Goal: Transaction & Acquisition: Purchase product/service

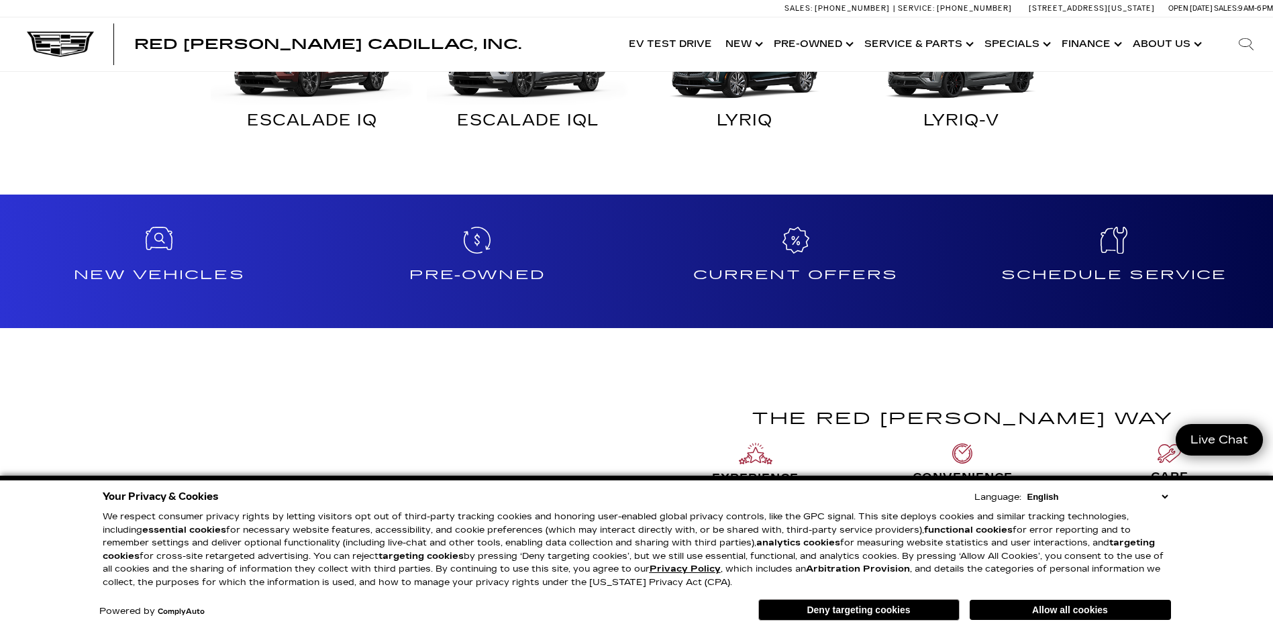
scroll to position [1007, 0]
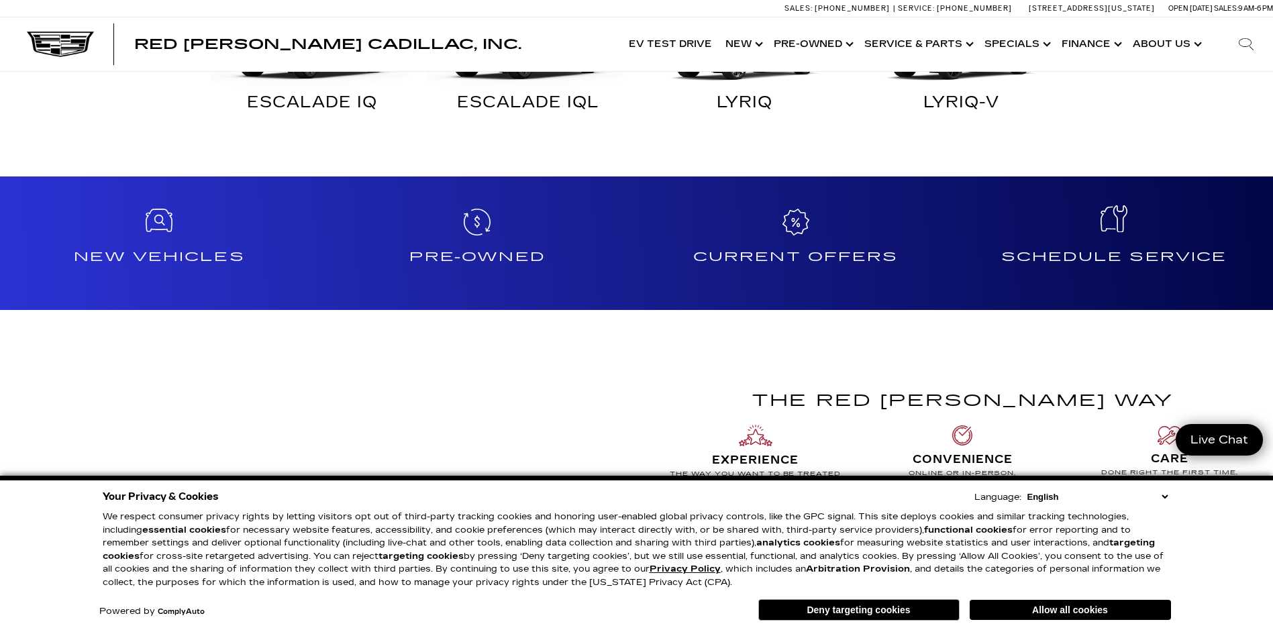
click at [1101, 254] on h4 "Schedule Service" at bounding box center [1113, 256] width 307 height 21
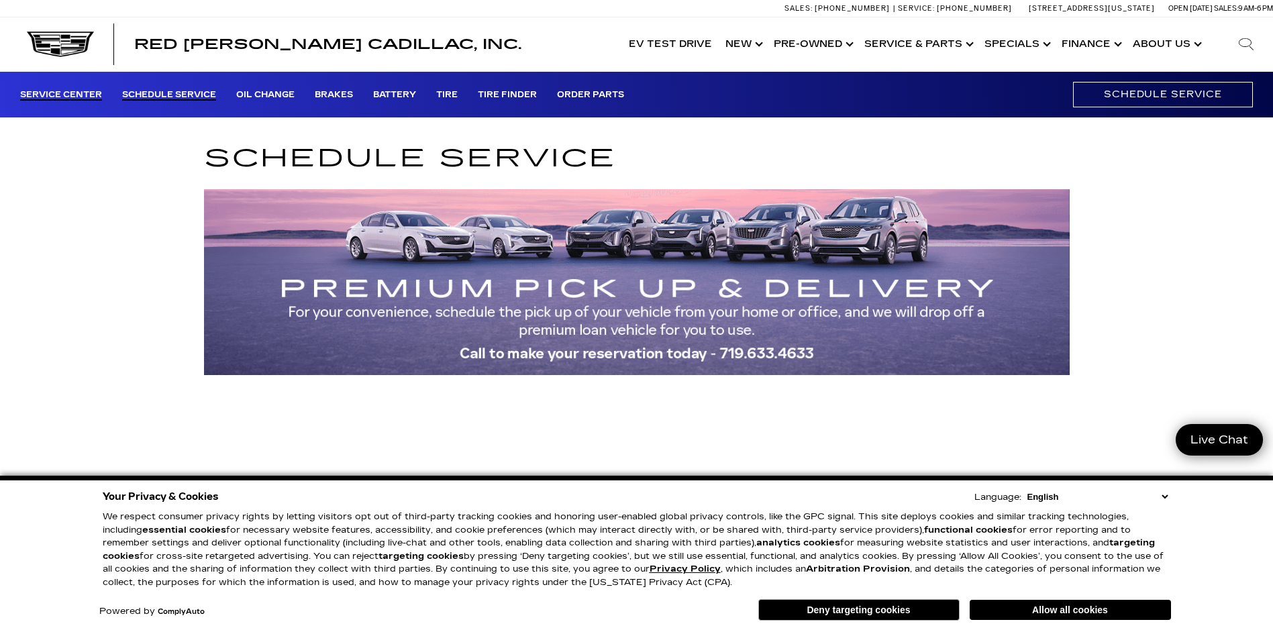
click at [59, 93] on link "Service Center" at bounding box center [61, 95] width 82 height 11
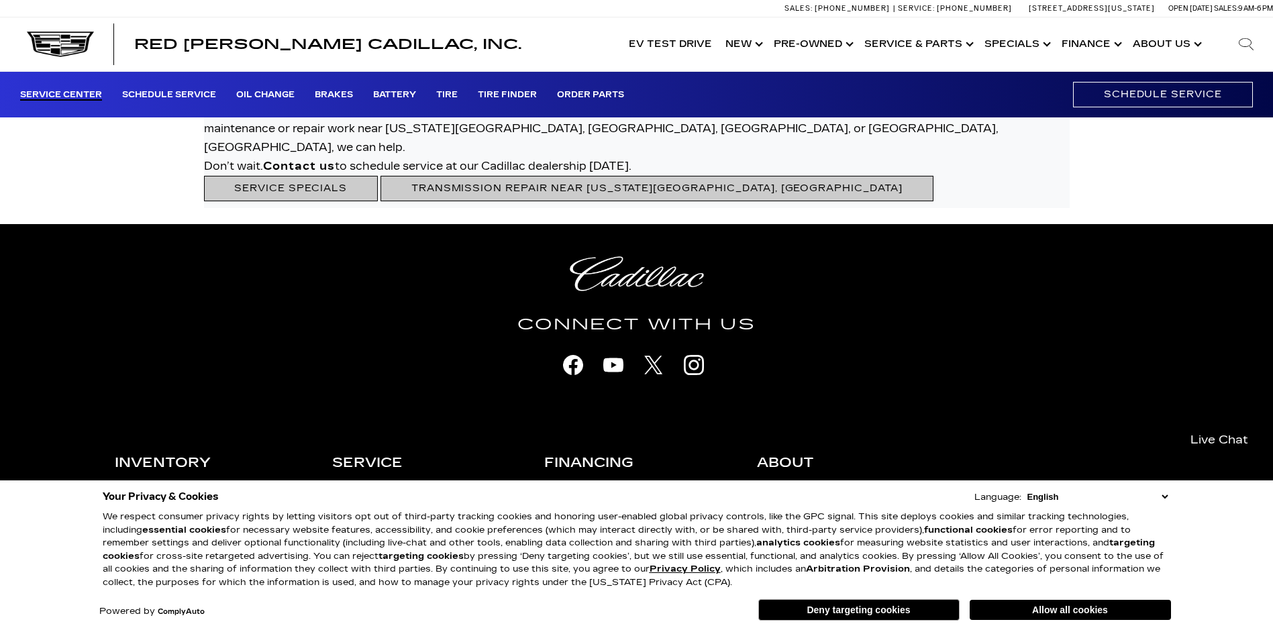
scroll to position [3557, 0]
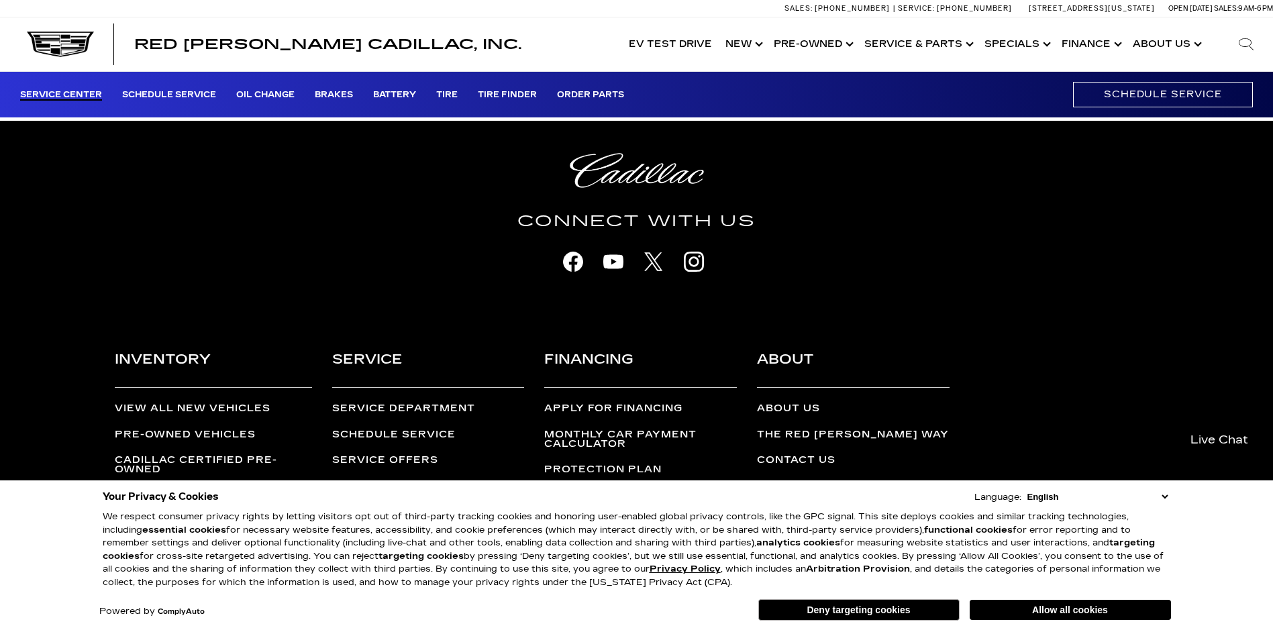
click at [388, 403] on link "Service Department" at bounding box center [403, 408] width 143 height 11
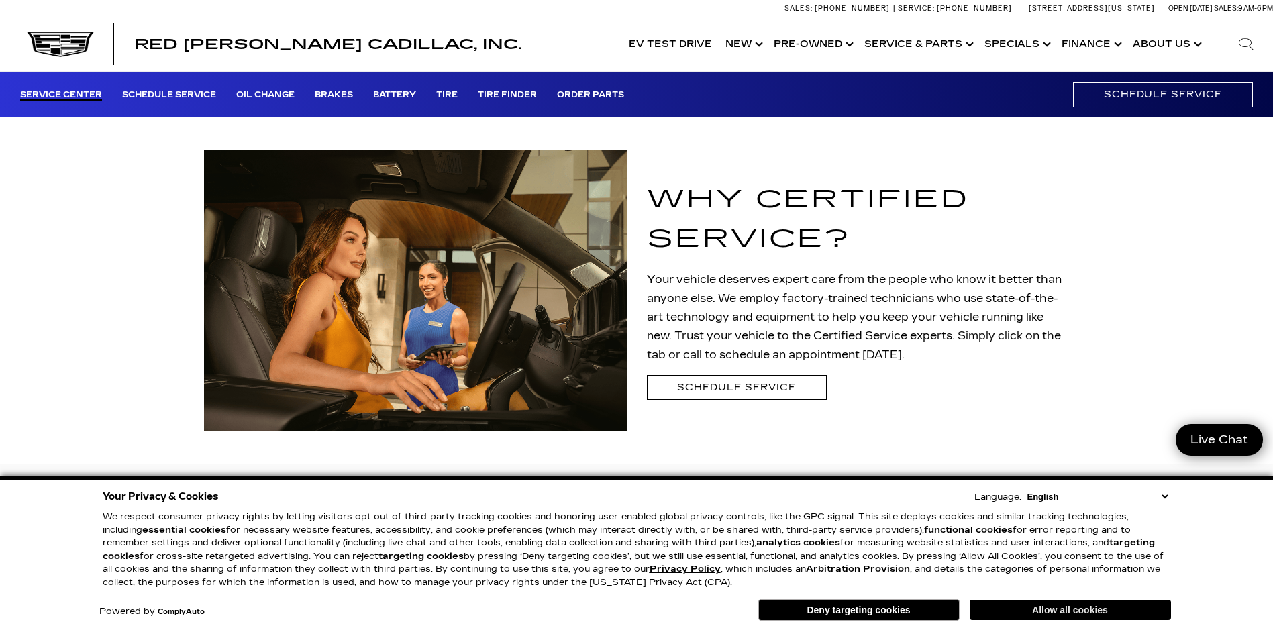
click at [1068, 613] on button "Allow all cookies" at bounding box center [1070, 610] width 201 height 20
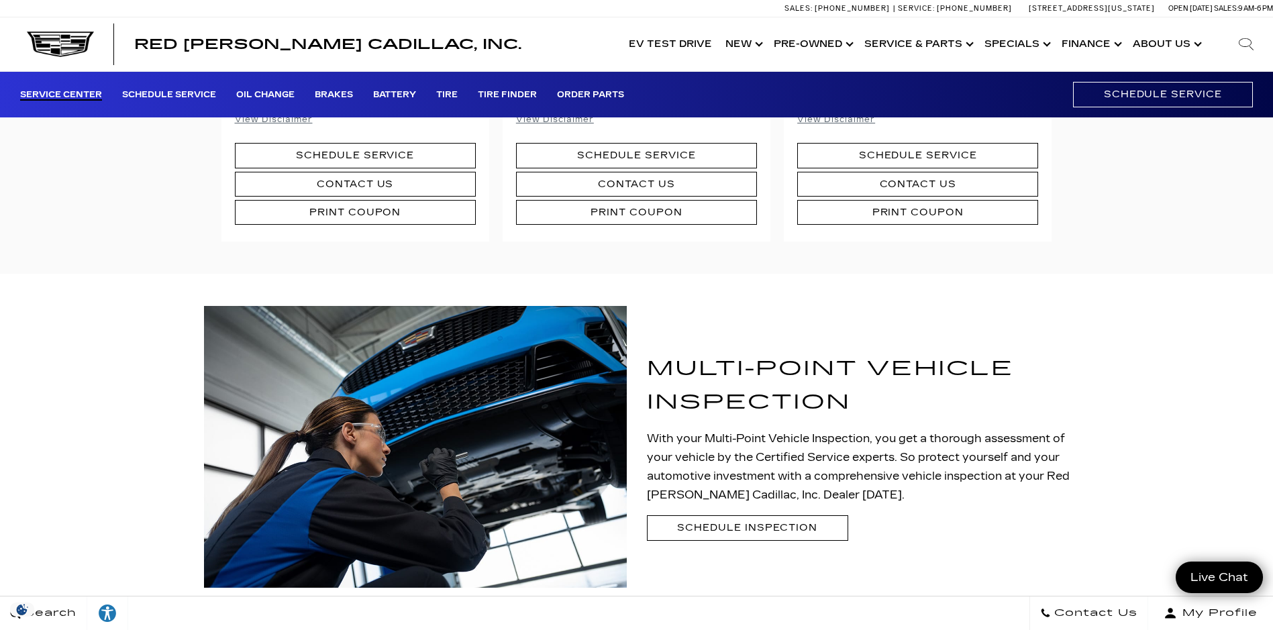
scroll to position [872, 0]
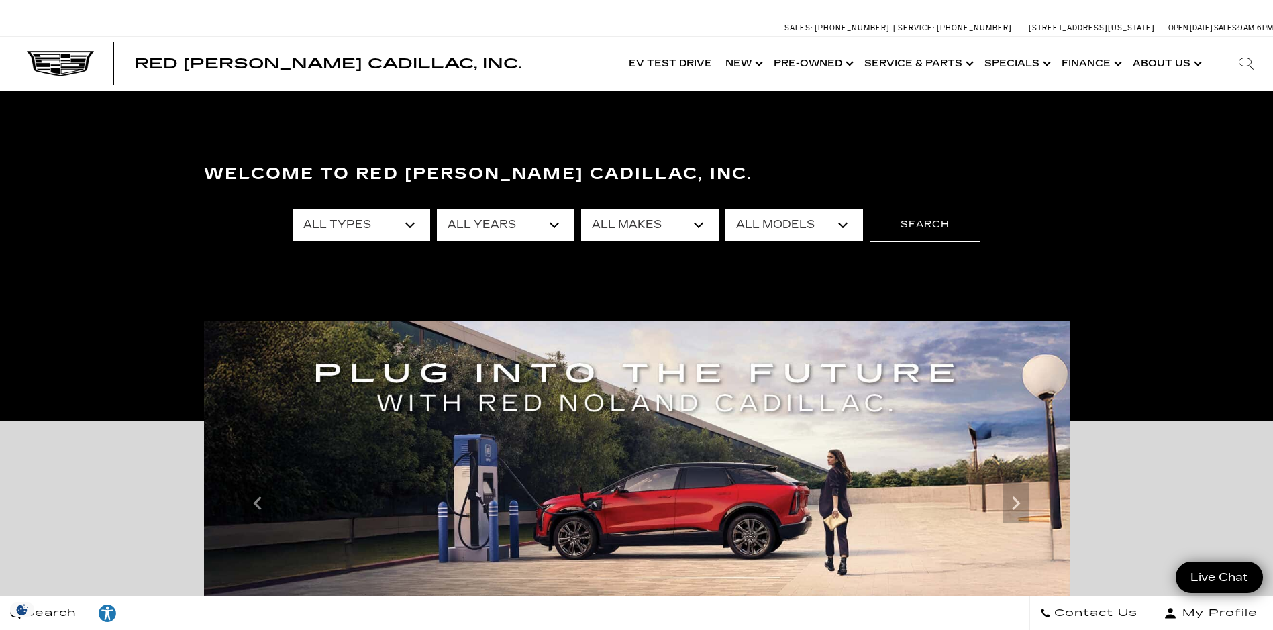
click at [413, 225] on select "All Types New Used Certified Used Demo" at bounding box center [362, 225] width 138 height 32
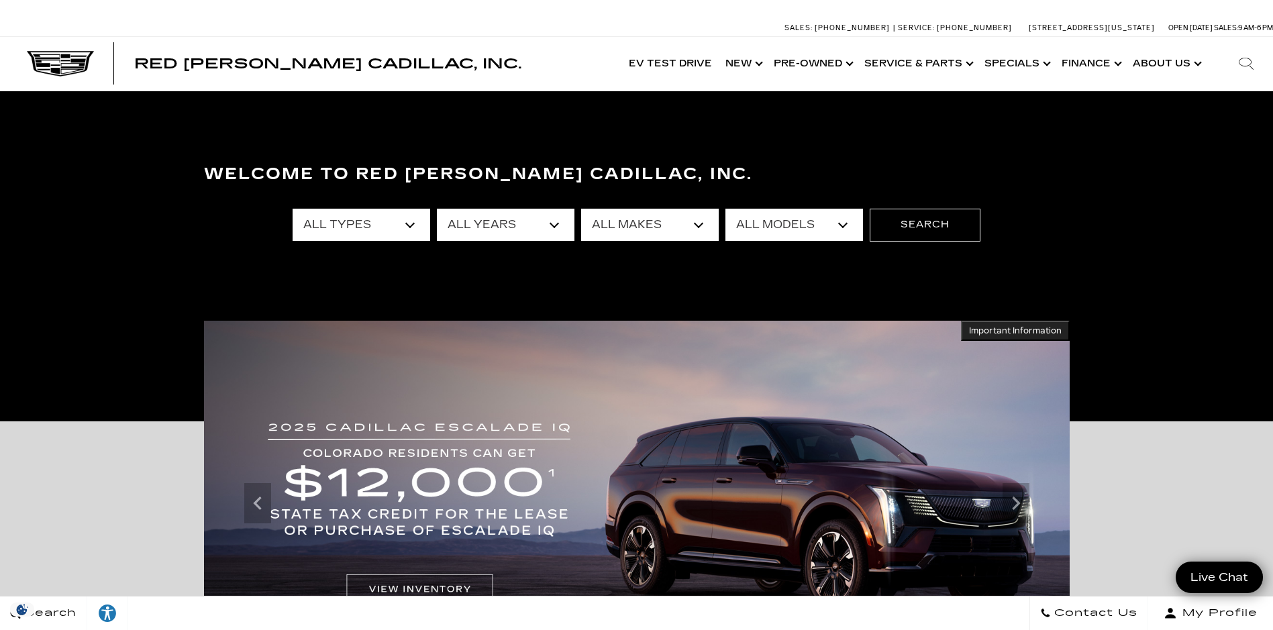
select select "New"
click at [293, 209] on select "All Types New Used Certified Used Demo" at bounding box center [362, 225] width 138 height 32
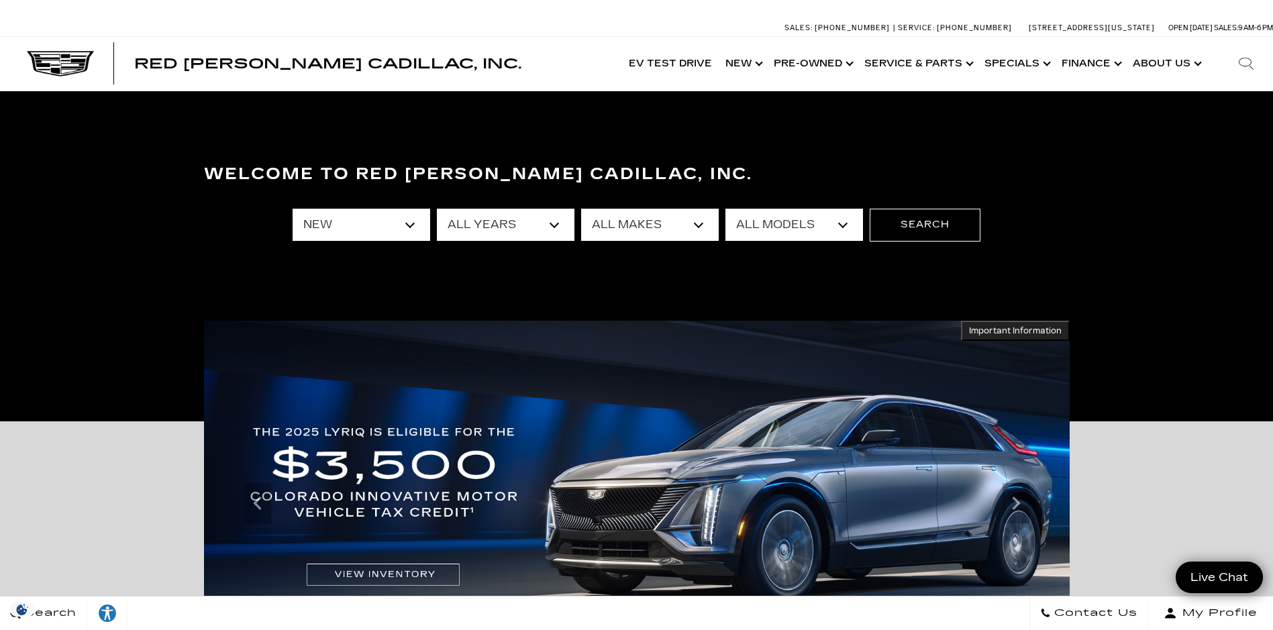
click at [554, 223] on select "All Years 2026 2025 2024" at bounding box center [506, 225] width 138 height 32
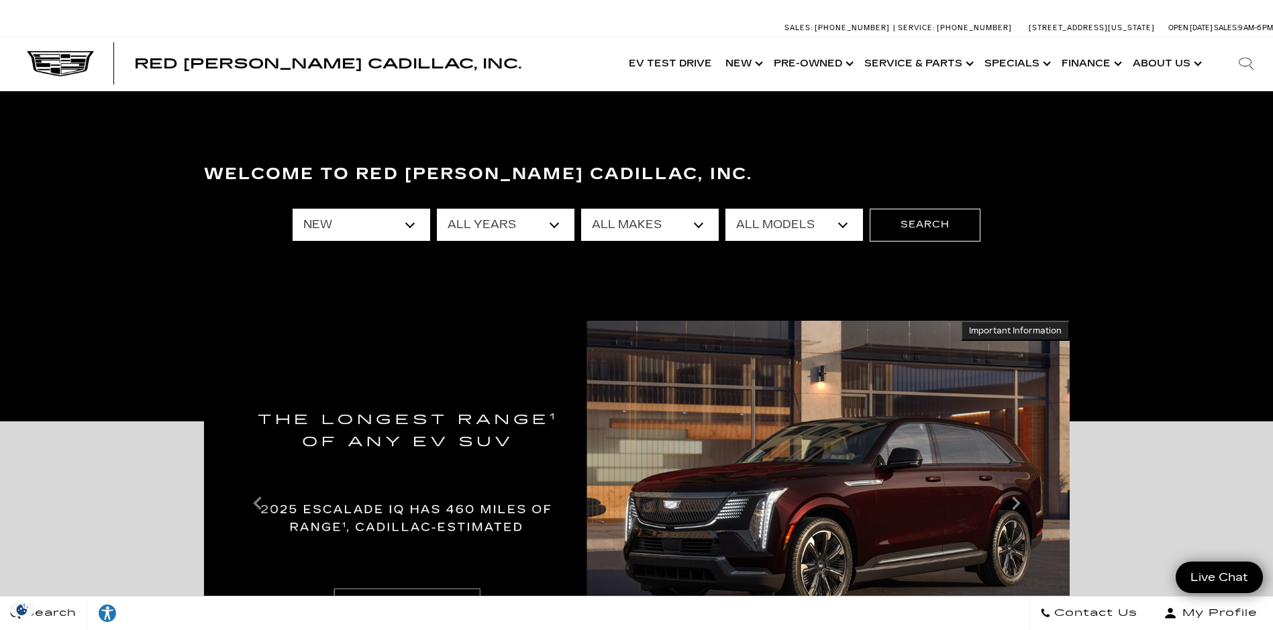
click at [437, 209] on select "All Years 2026 2025 2024" at bounding box center [506, 225] width 138 height 32
click at [698, 224] on select "All Makes Cadillac" at bounding box center [650, 225] width 138 height 32
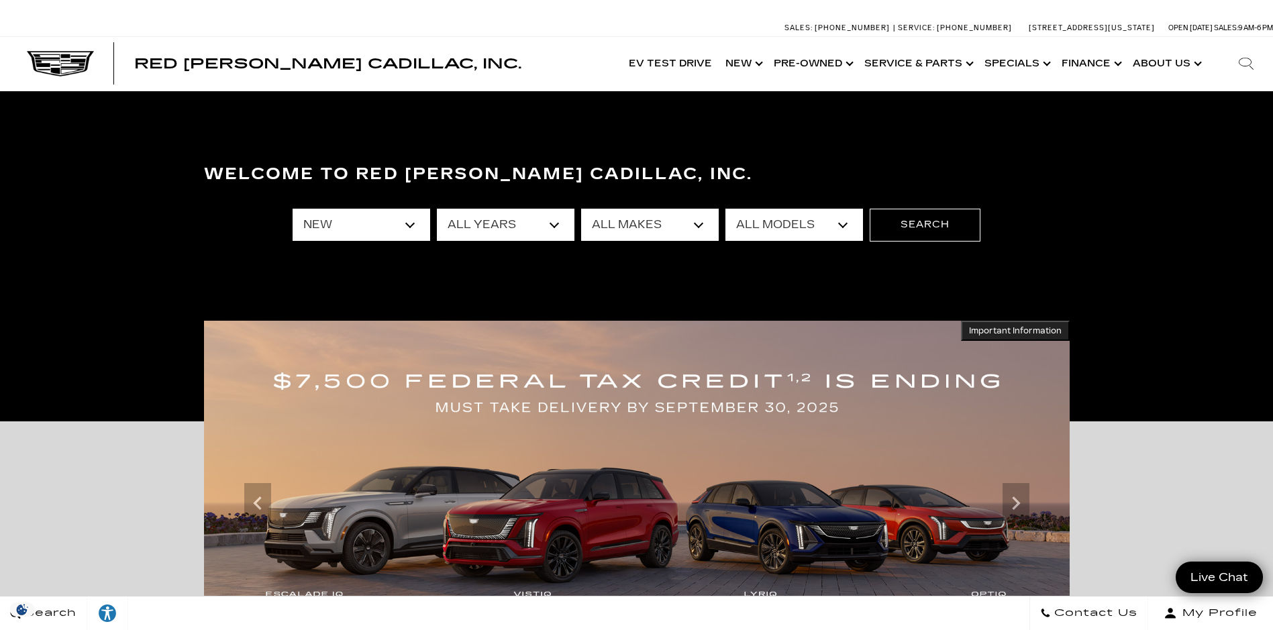
select select "Cadillac"
click at [581, 209] on select "All Makes Cadillac" at bounding box center [650, 225] width 138 height 32
click at [841, 223] on select "All Models CT4 CT5 Escalade Escalade ESV ESCALADE IQ ESCALADE IQL LYRIQ OPTIQ V…" at bounding box center [794, 225] width 138 height 32
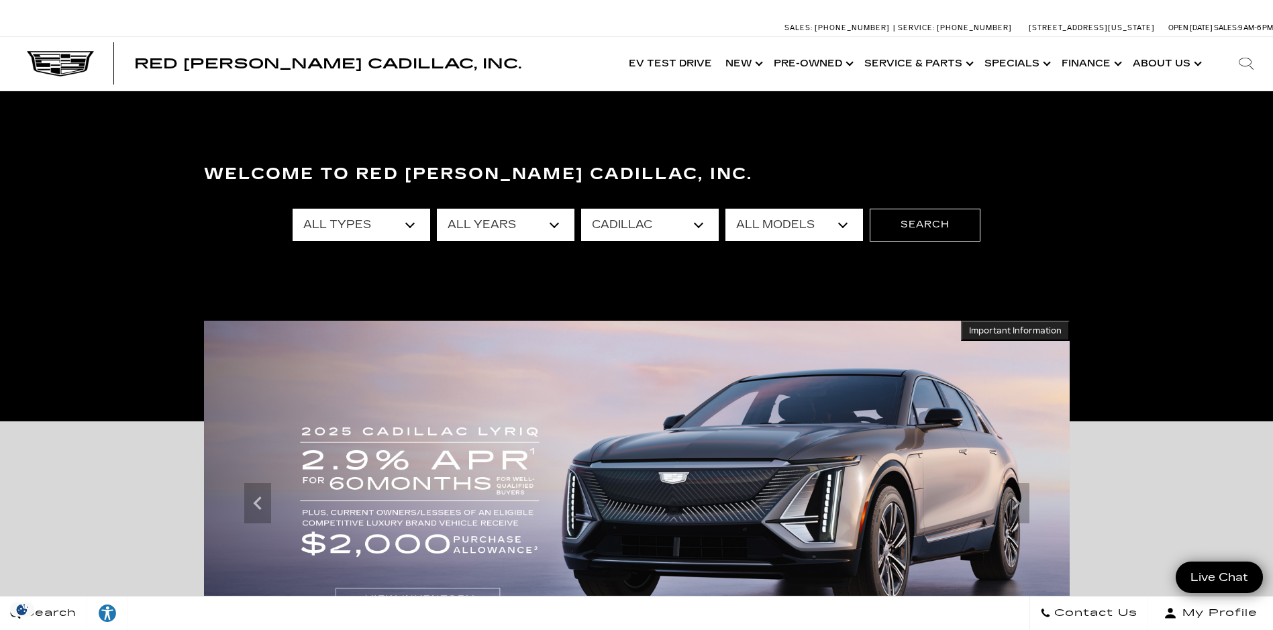
select select "XT5"
click at [725, 209] on select "All Models CT4 CT5 Escalade Escalade ESV ESCALADE IQ ESCALADE IQL LYRIQ OPTIQ V…" at bounding box center [794, 225] width 138 height 32
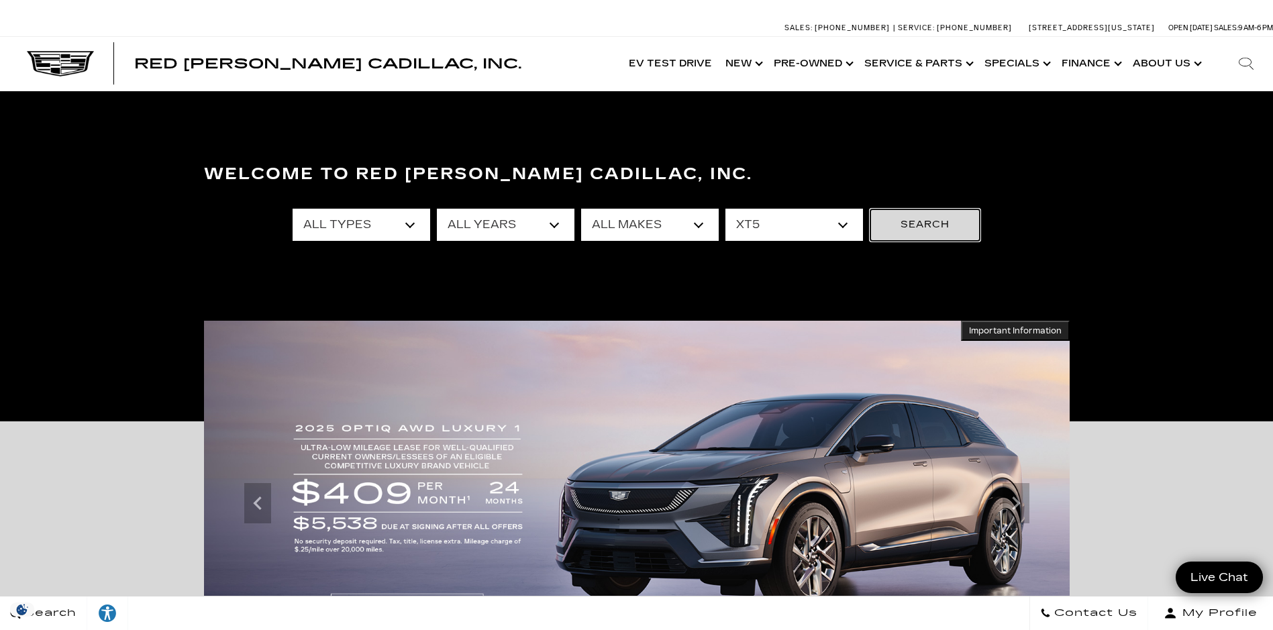
click at [931, 220] on button "Search" at bounding box center [925, 225] width 111 height 32
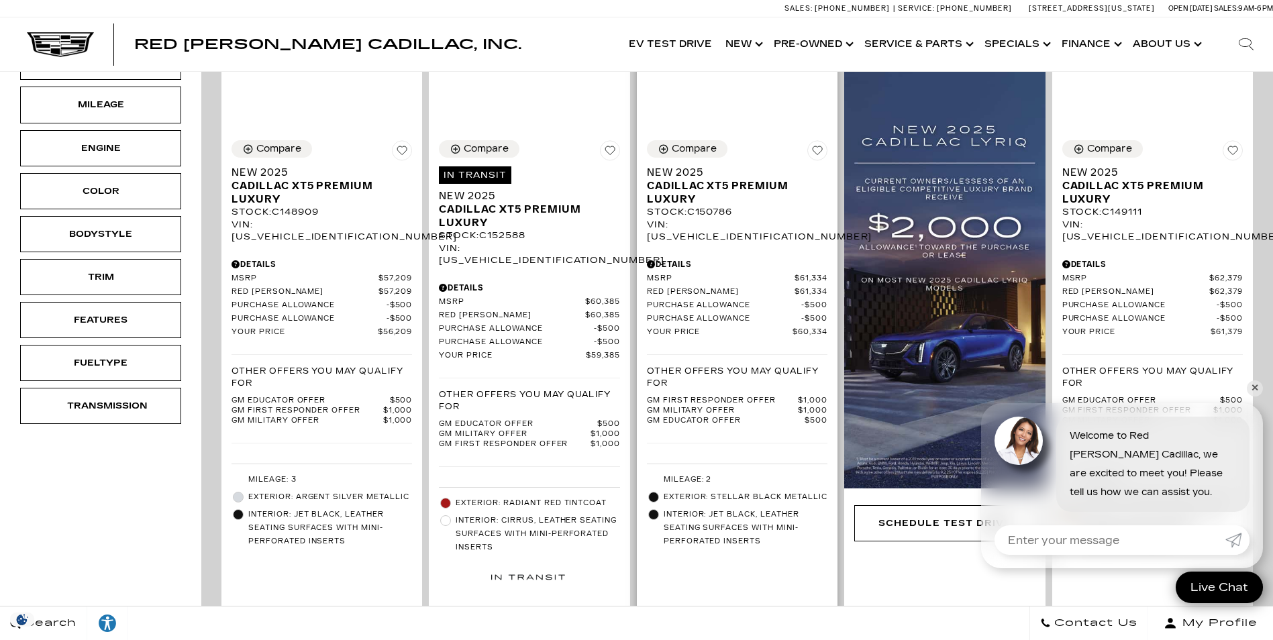
scroll to position [336, 0]
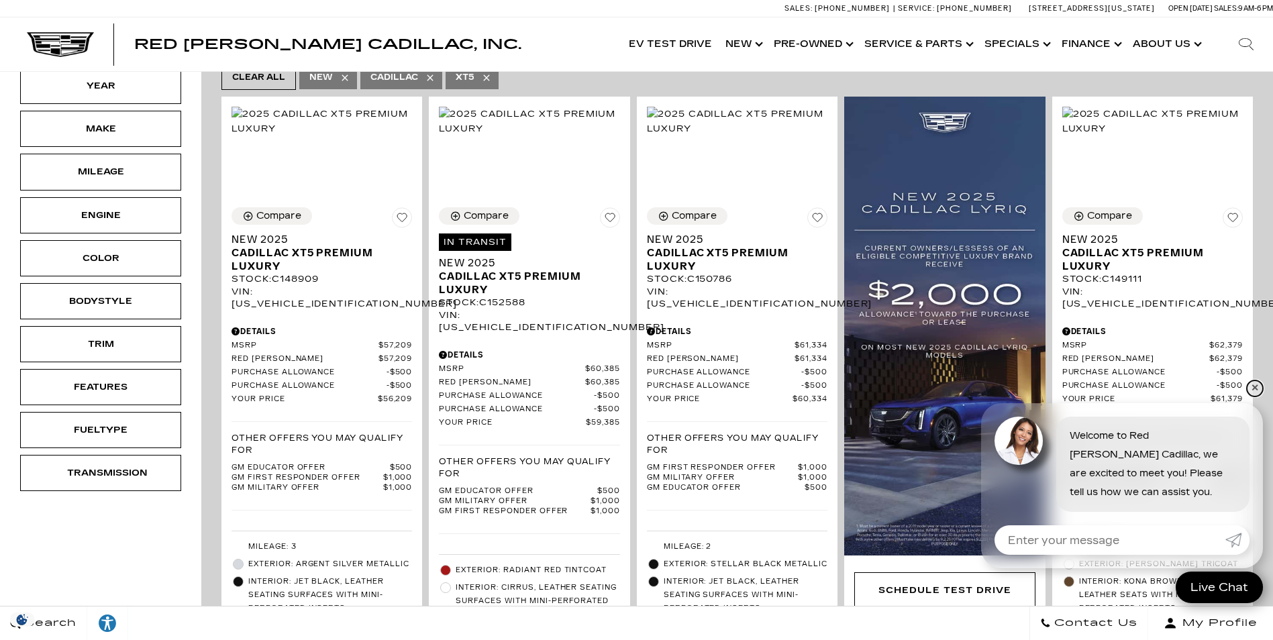
click at [1258, 389] on link "✕" at bounding box center [1255, 389] width 16 height 16
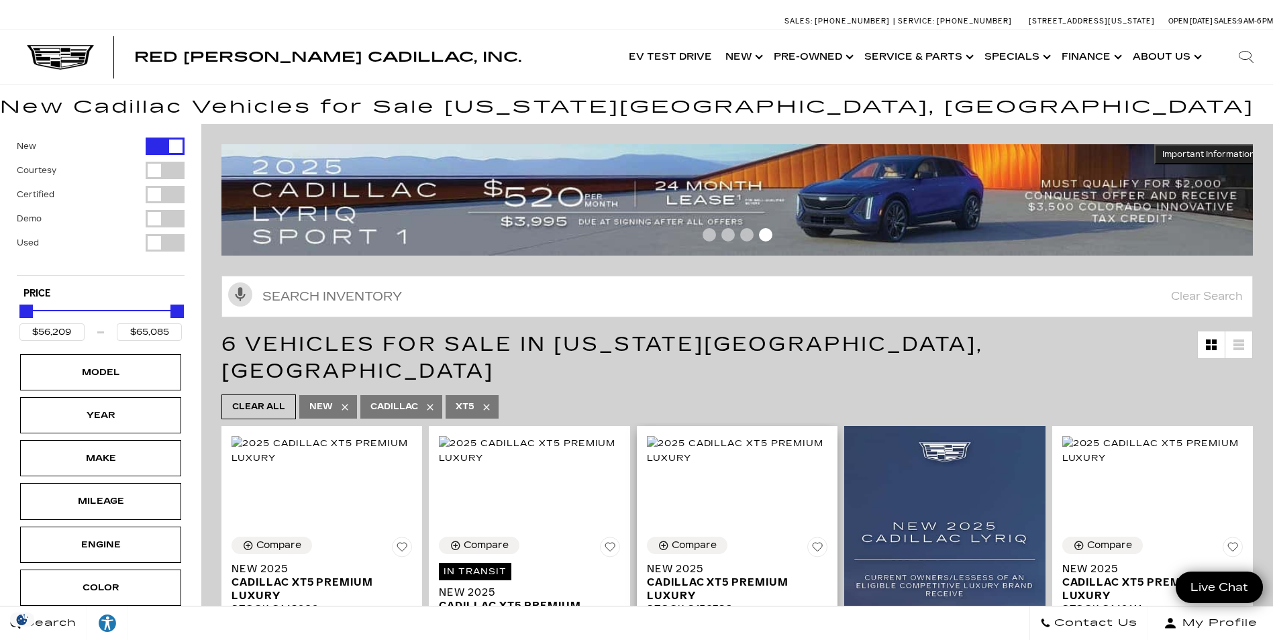
scroll to position [0, 0]
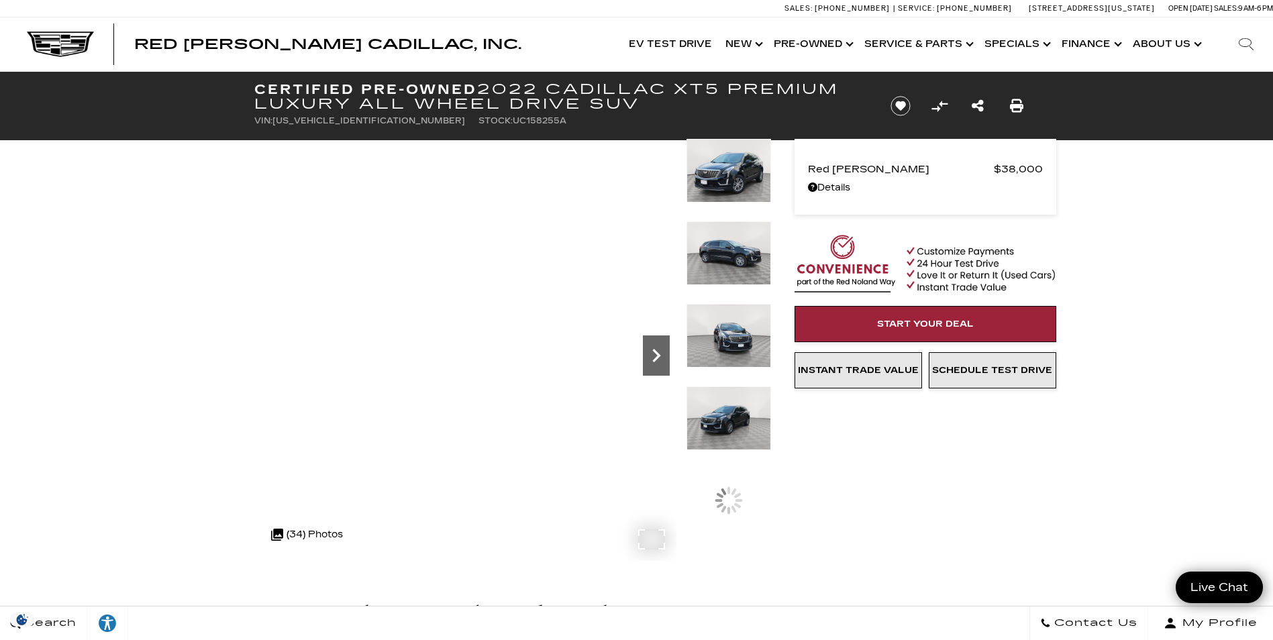
click at [654, 354] on icon "Next" at bounding box center [656, 355] width 27 height 27
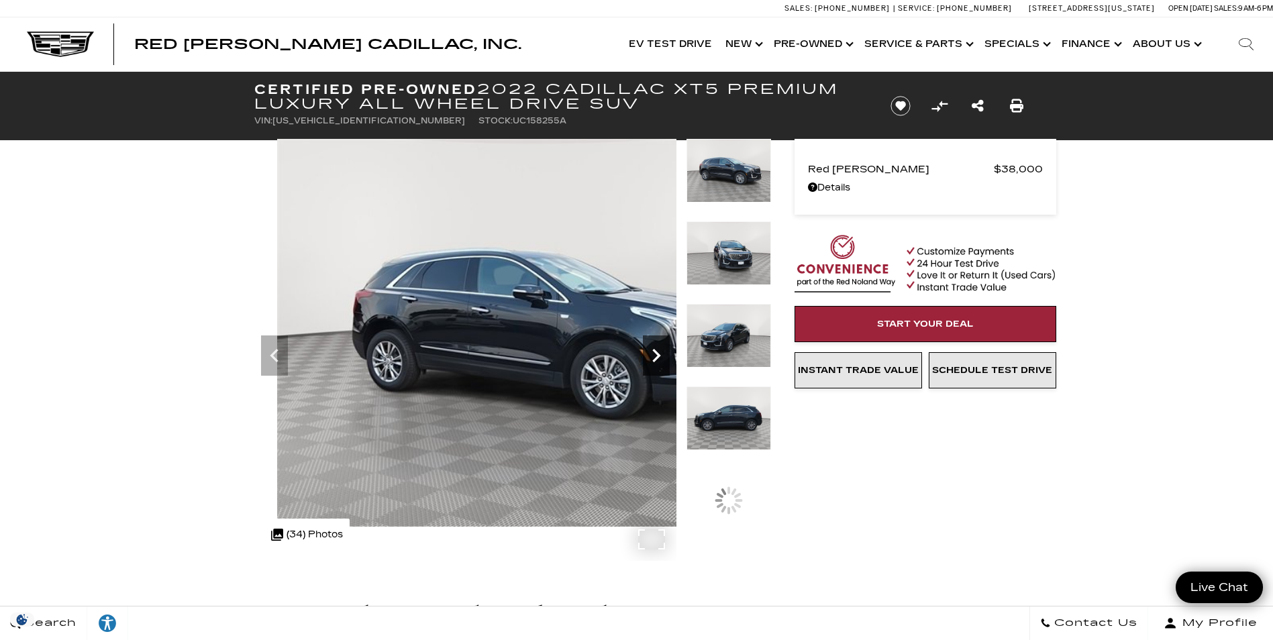
click at [654, 354] on icon "Next" at bounding box center [656, 355] width 27 height 27
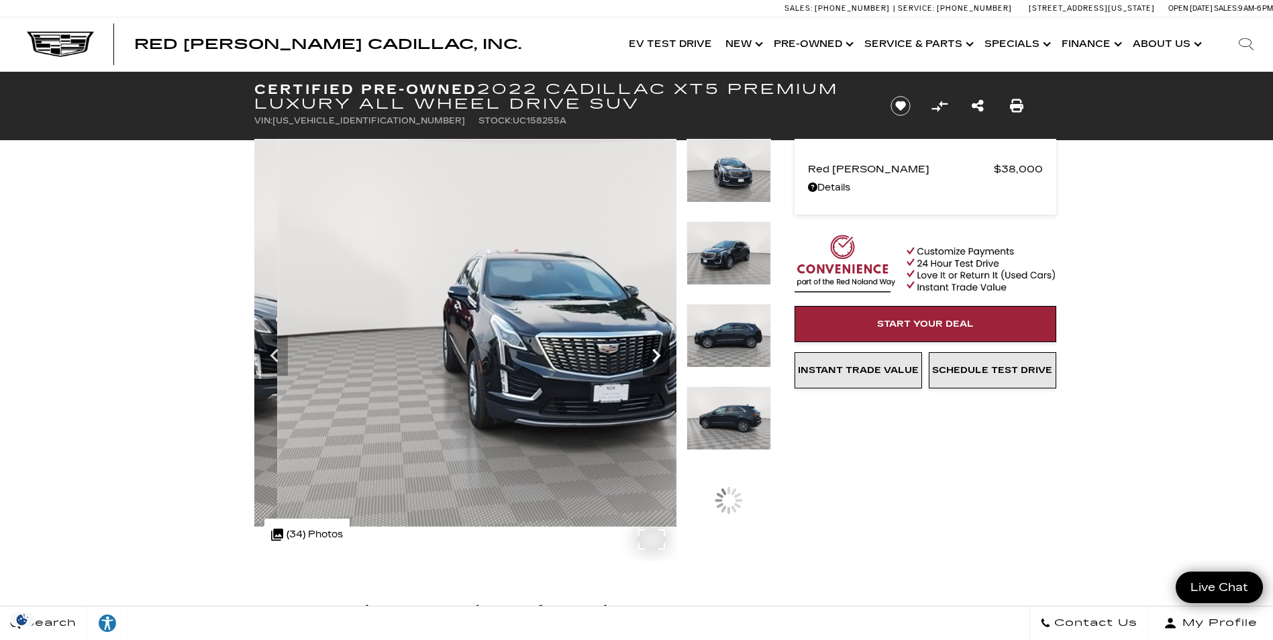
click at [654, 354] on icon "Next" at bounding box center [656, 355] width 27 height 27
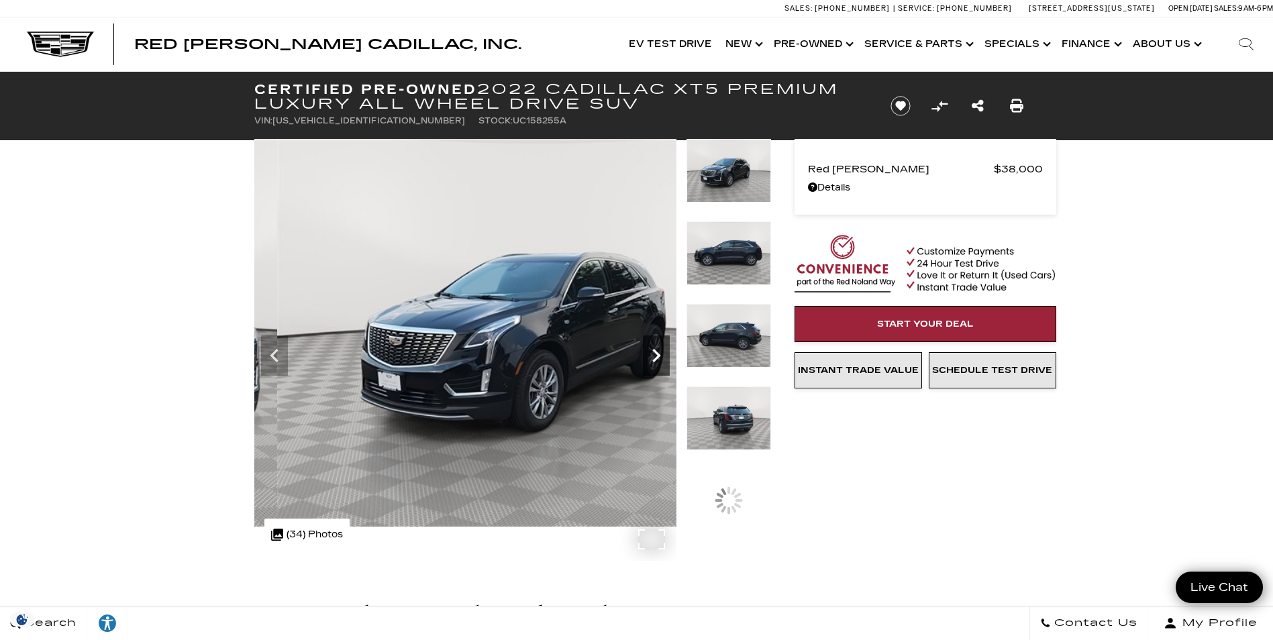
click at [654, 354] on icon "Next" at bounding box center [656, 355] width 27 height 27
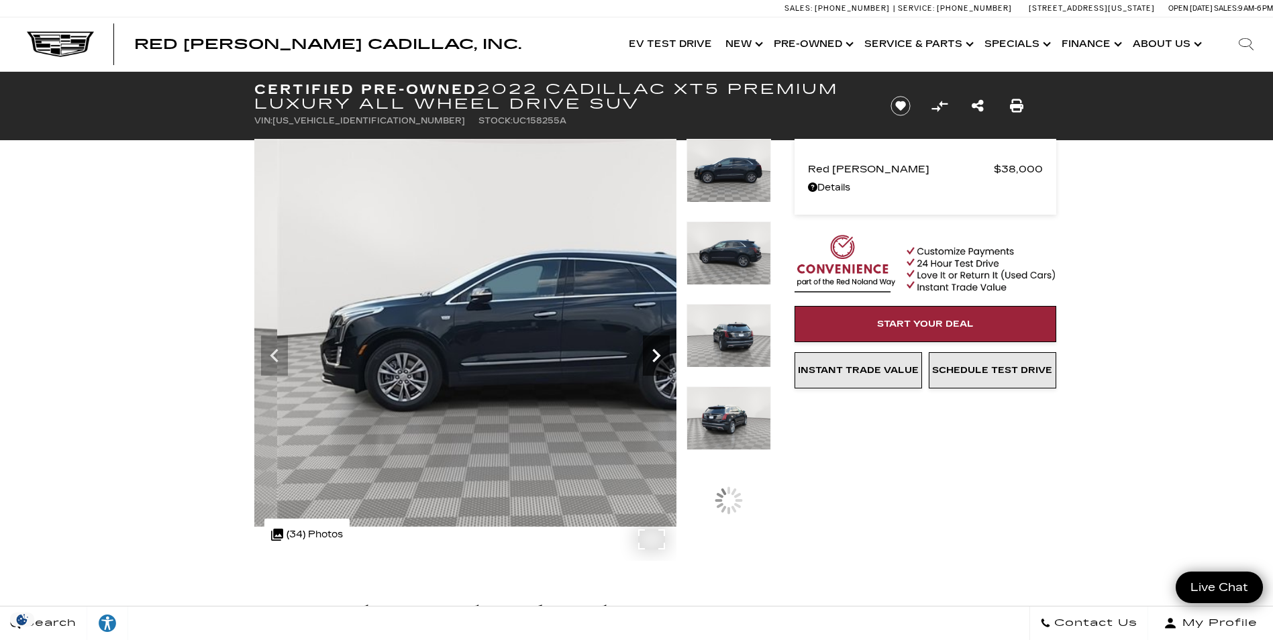
click at [654, 354] on icon "Next" at bounding box center [656, 355] width 27 height 27
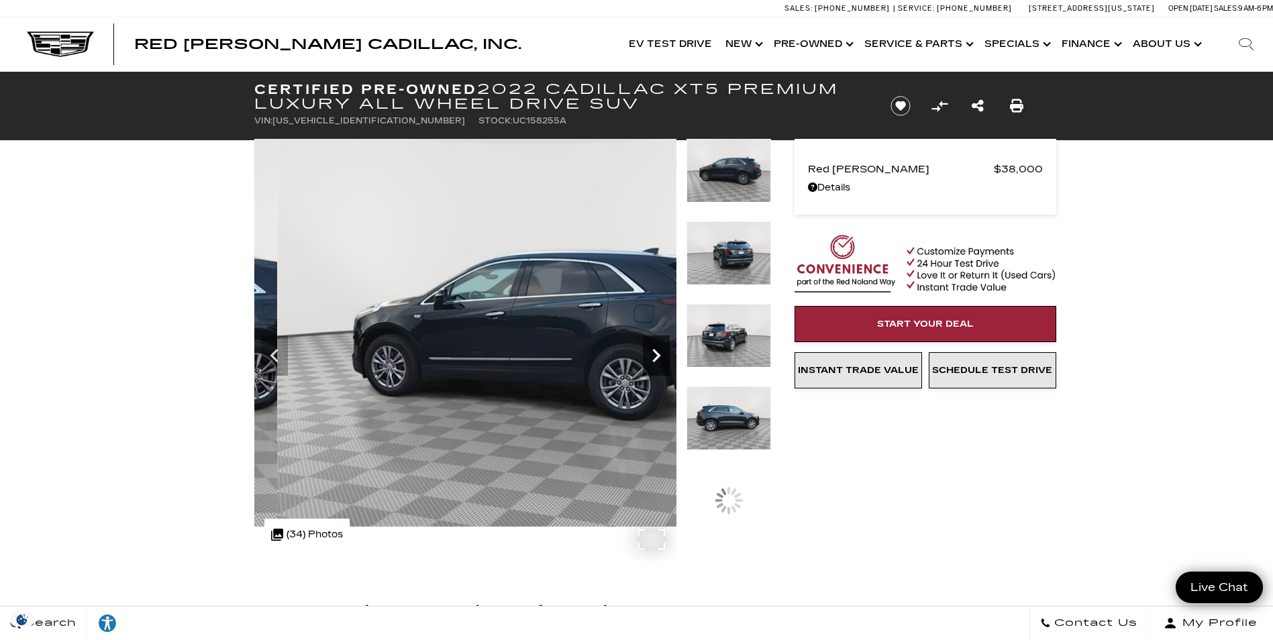
click at [654, 354] on icon "Next" at bounding box center [656, 355] width 27 height 27
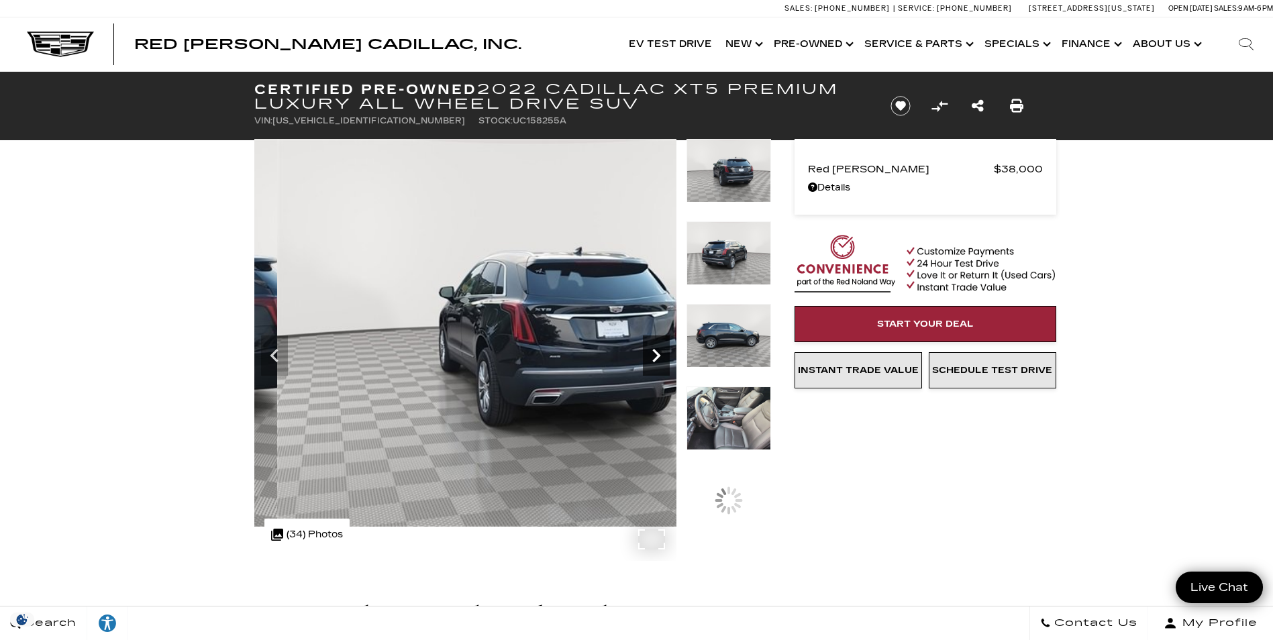
click at [654, 354] on icon "Next" at bounding box center [656, 355] width 27 height 27
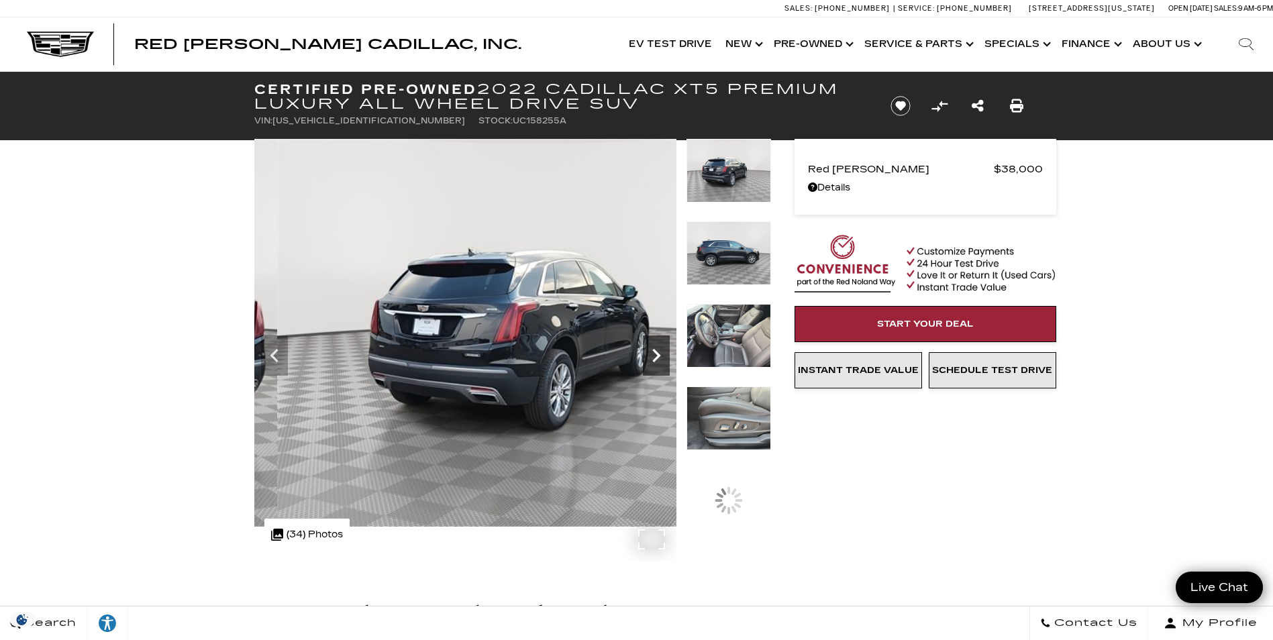
click at [654, 354] on icon "Next" at bounding box center [656, 355] width 27 height 27
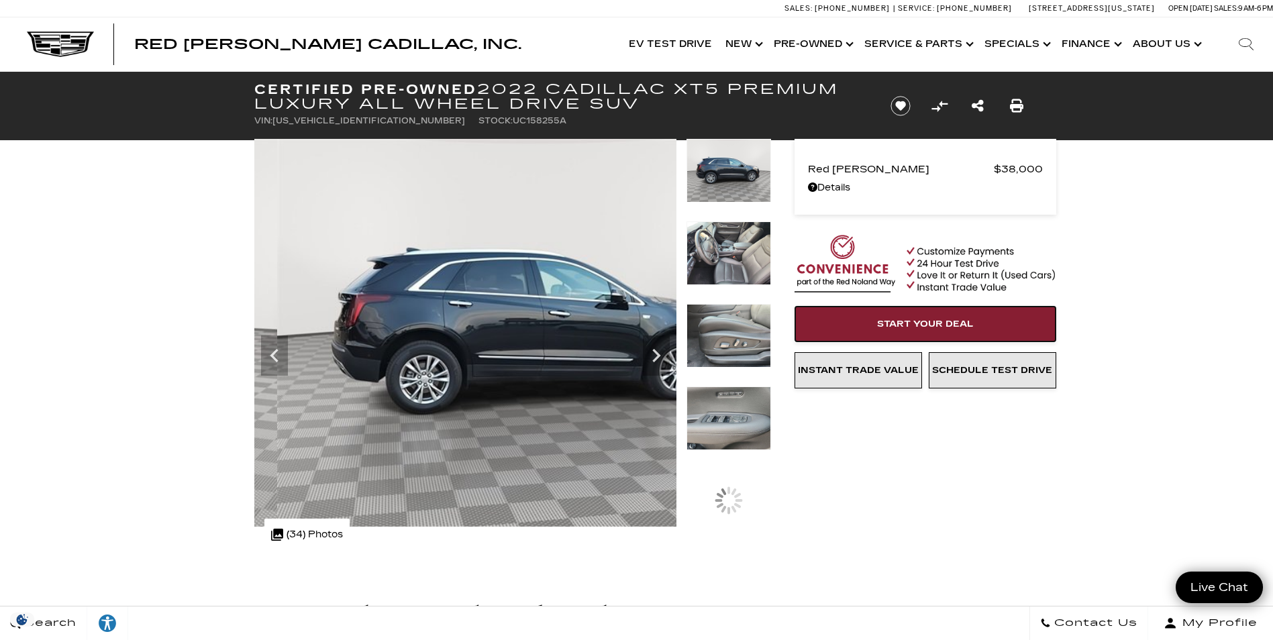
click at [940, 321] on span "Start Your Deal" at bounding box center [925, 324] width 97 height 11
